Goal: Task Accomplishment & Management: Manage account settings

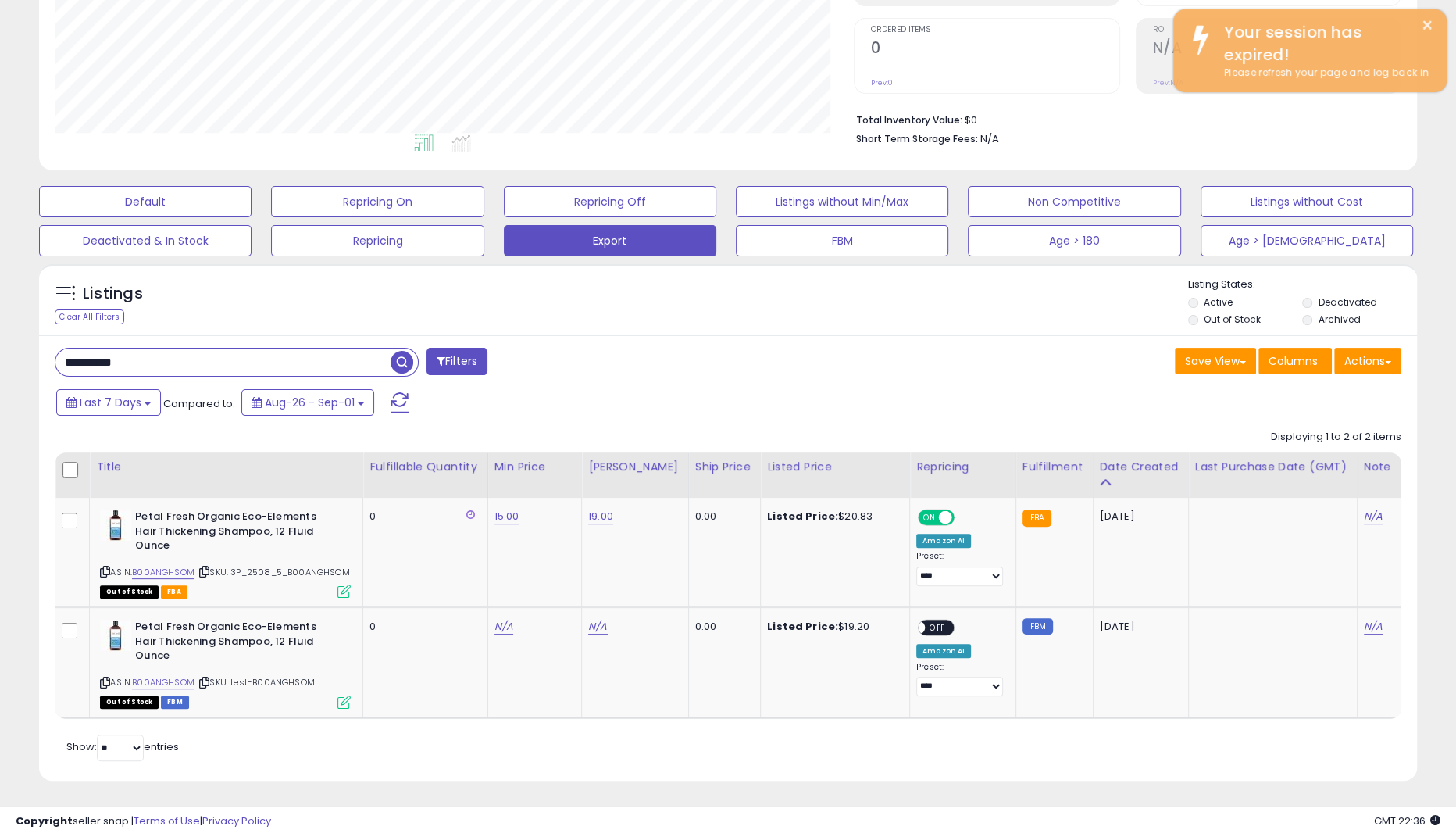
scroll to position [320, 799]
